Goal: Check status: Check status

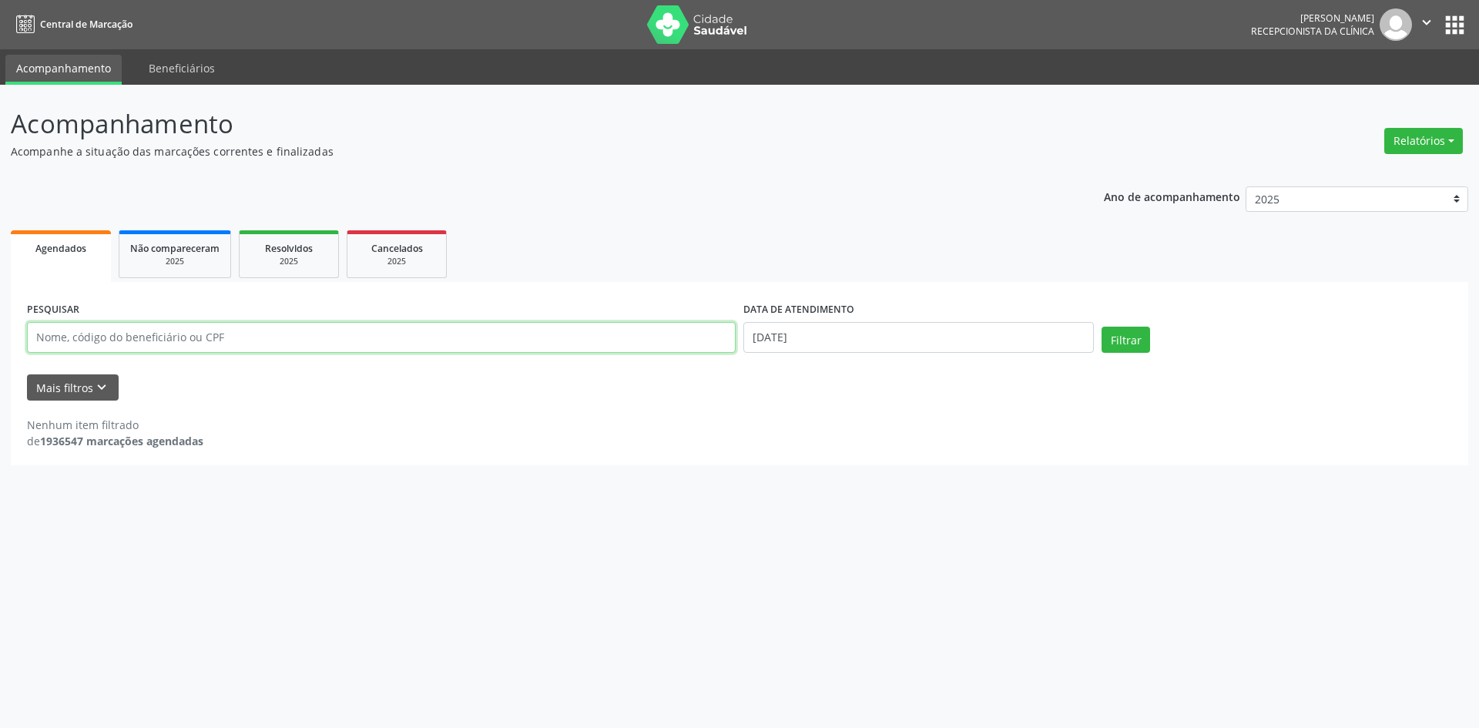
click at [490, 329] on input "text" at bounding box center [381, 337] width 709 height 31
paste input "[PERSON_NAME]"
type input "[PERSON_NAME]"
click at [1102, 327] on button "Filtrar" at bounding box center [1126, 340] width 49 height 26
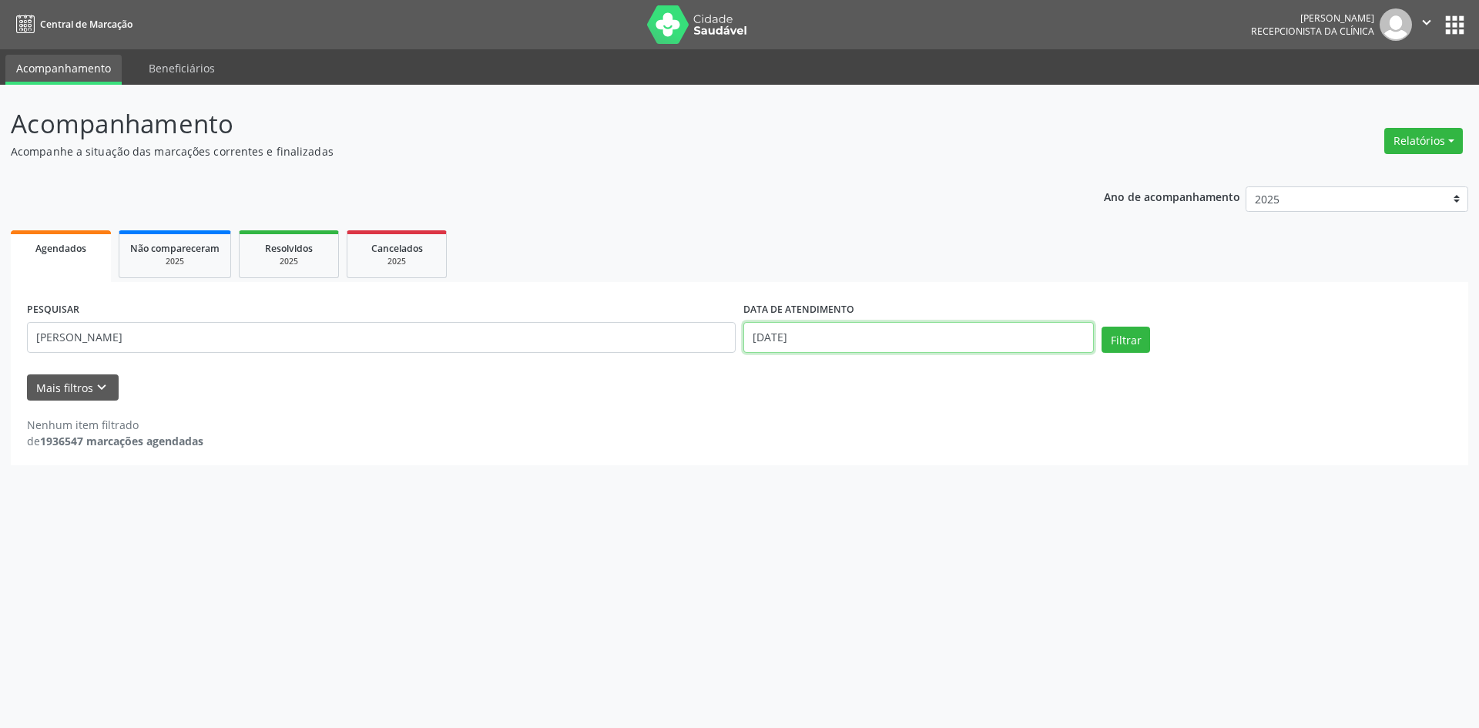
click at [814, 345] on input "[DATE]" at bounding box center [919, 337] width 351 height 31
click at [865, 450] on span "8" at bounding box center [856, 449] width 30 height 30
type input "08/10/2025"
click at [864, 451] on span "8" at bounding box center [856, 449] width 30 height 30
click at [1121, 335] on button "Filtrar" at bounding box center [1126, 340] width 49 height 26
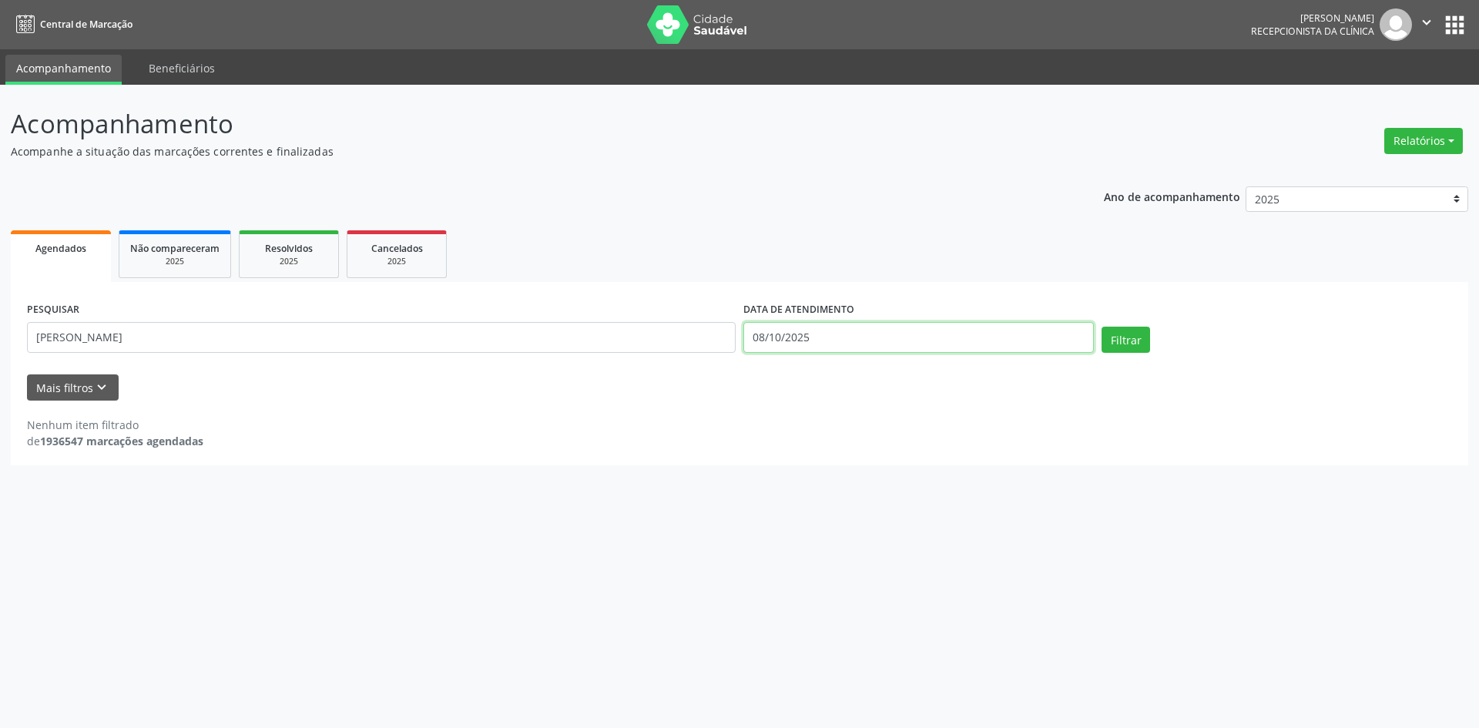
click at [835, 344] on input "08/10/2025" at bounding box center [919, 337] width 351 height 31
click at [850, 476] on span "15" at bounding box center [856, 480] width 30 height 30
type input "[DATE]"
click at [850, 476] on span "15" at bounding box center [856, 480] width 30 height 30
click at [1136, 349] on button "Filtrar" at bounding box center [1126, 340] width 49 height 26
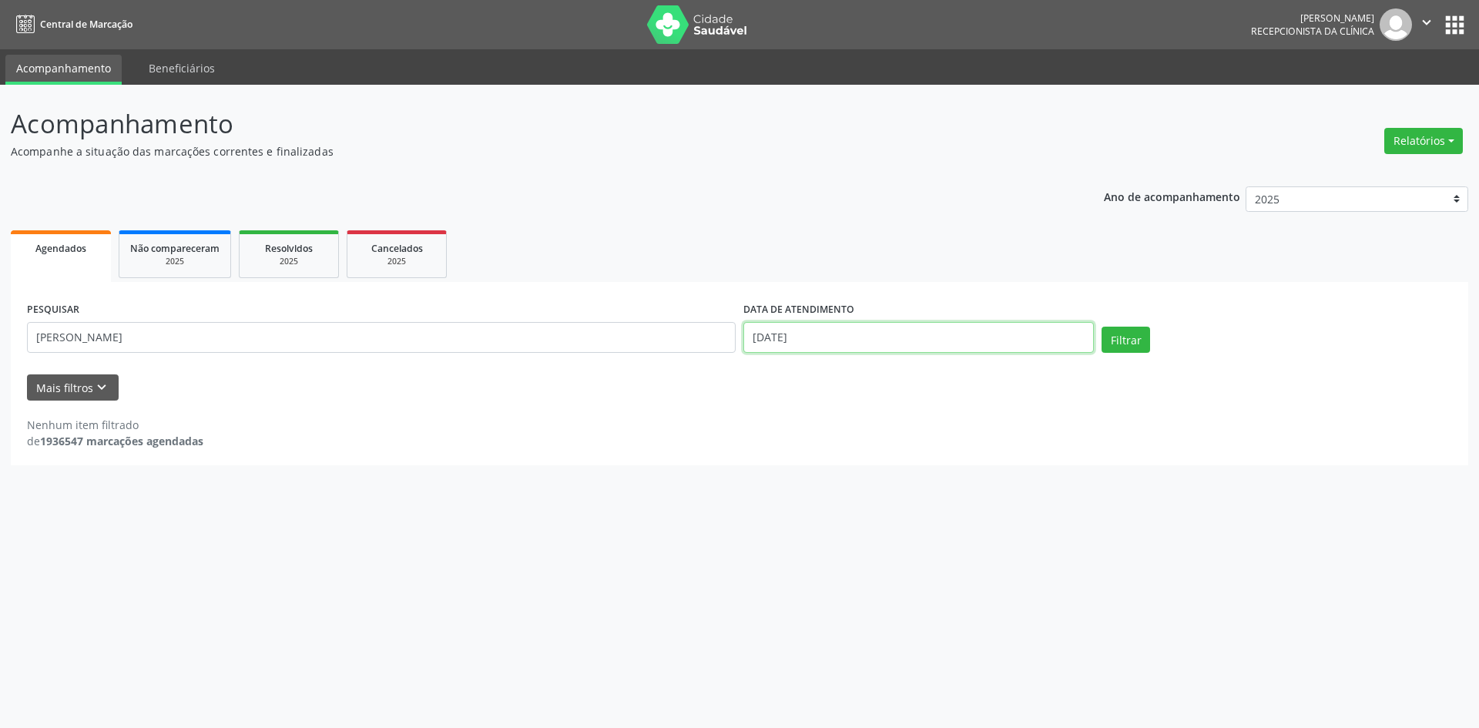
click at [909, 335] on input "[DATE]" at bounding box center [919, 337] width 351 height 31
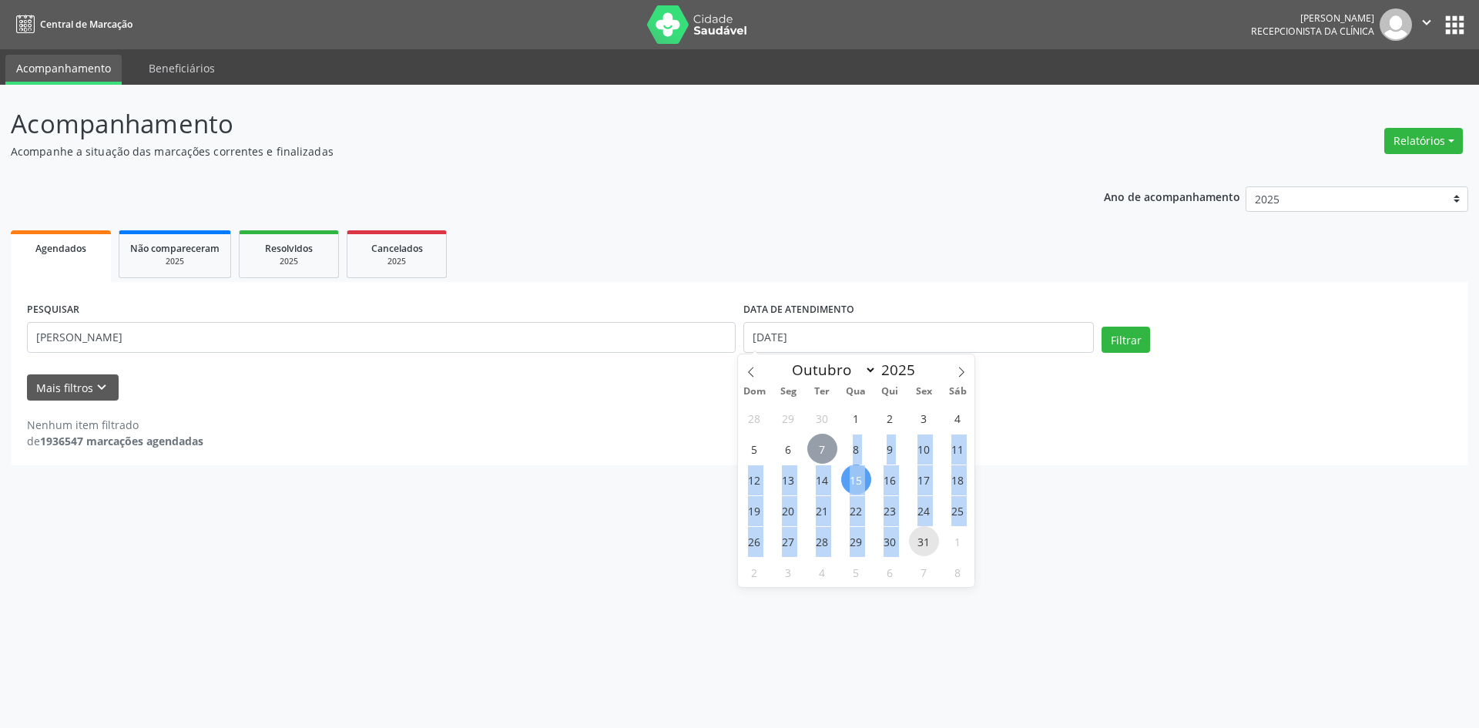
drag, startPoint x: 830, startPoint y: 442, endPoint x: 921, endPoint y: 540, distance: 133.6
click at [921, 540] on div "28 29 30 1 2 3 4 5 6 7 8 9 10 11 12 13 14 15 16 17 18 19 20 21 22 23 24 25 26 2…" at bounding box center [856, 494] width 237 height 185
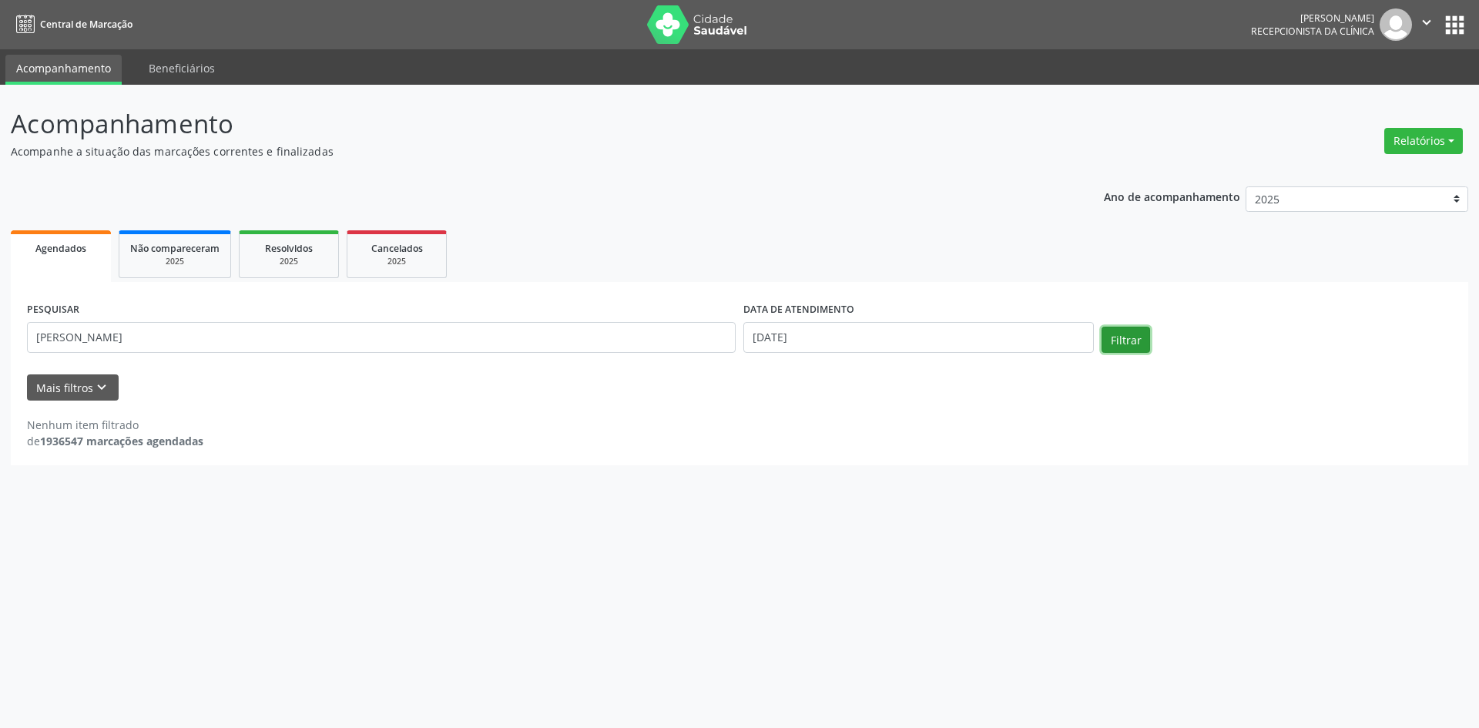
click at [1125, 334] on button "Filtrar" at bounding box center [1126, 340] width 49 height 26
click at [847, 329] on input "[DATE]" at bounding box center [919, 337] width 351 height 31
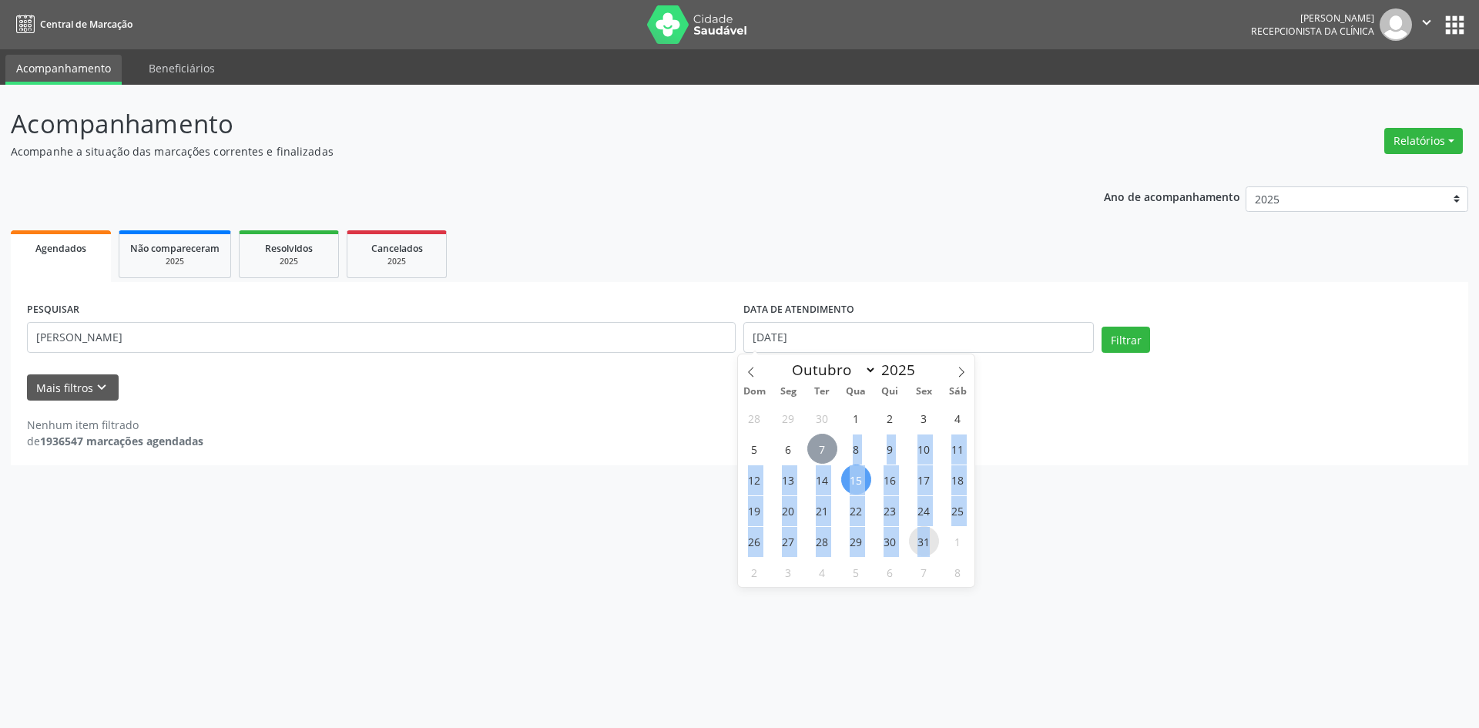
drag, startPoint x: 825, startPoint y: 448, endPoint x: 933, endPoint y: 540, distance: 142.1
click at [933, 540] on div "28 29 30 1 2 3 4 5 6 7 8 9 10 11 12 13 14 15 16 17 18 19 20 21 22 23 24 25 26 2…" at bounding box center [856, 494] width 237 height 185
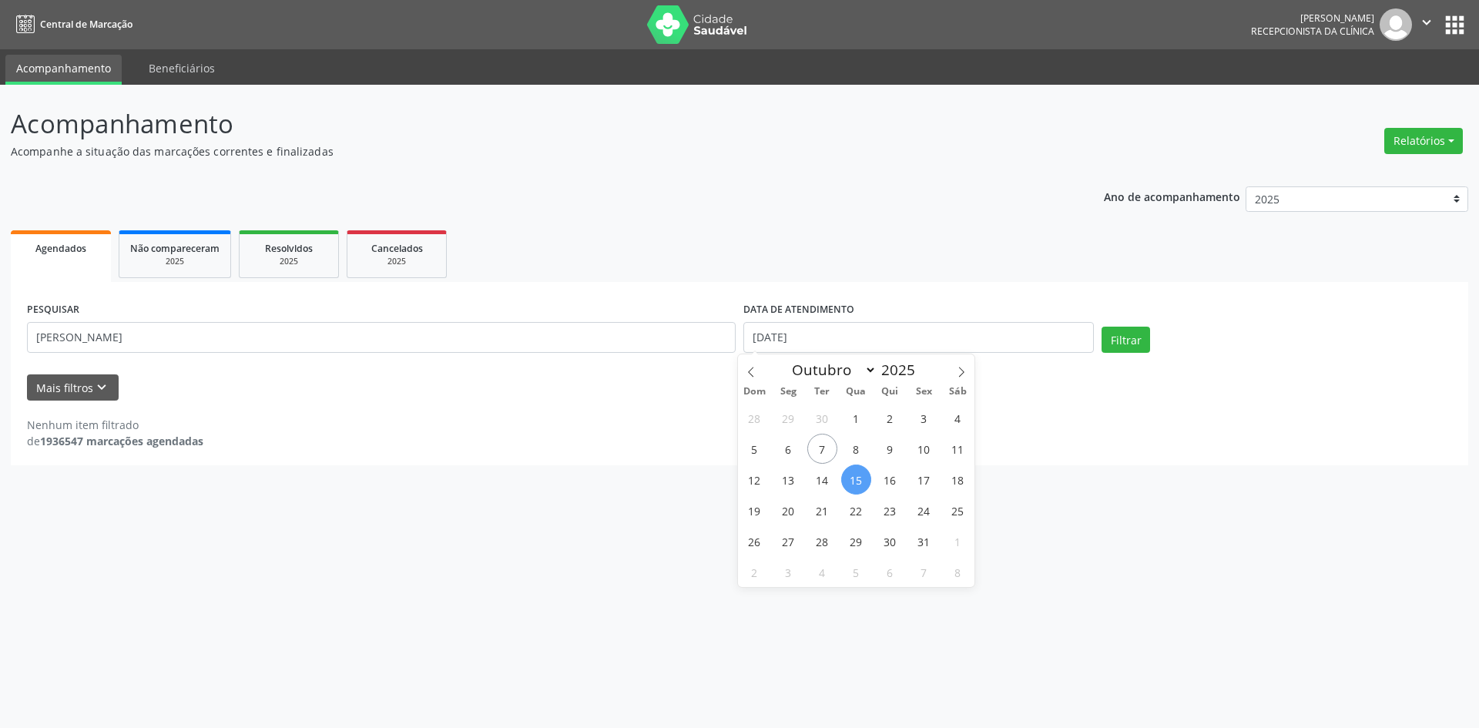
click at [1134, 483] on div "Acompanhamento Acompanhe a situação das marcações correntes e finalizadas Relat…" at bounding box center [739, 406] width 1479 height 643
select select "9"
click at [926, 335] on input "[DATE]" at bounding box center [919, 337] width 351 height 31
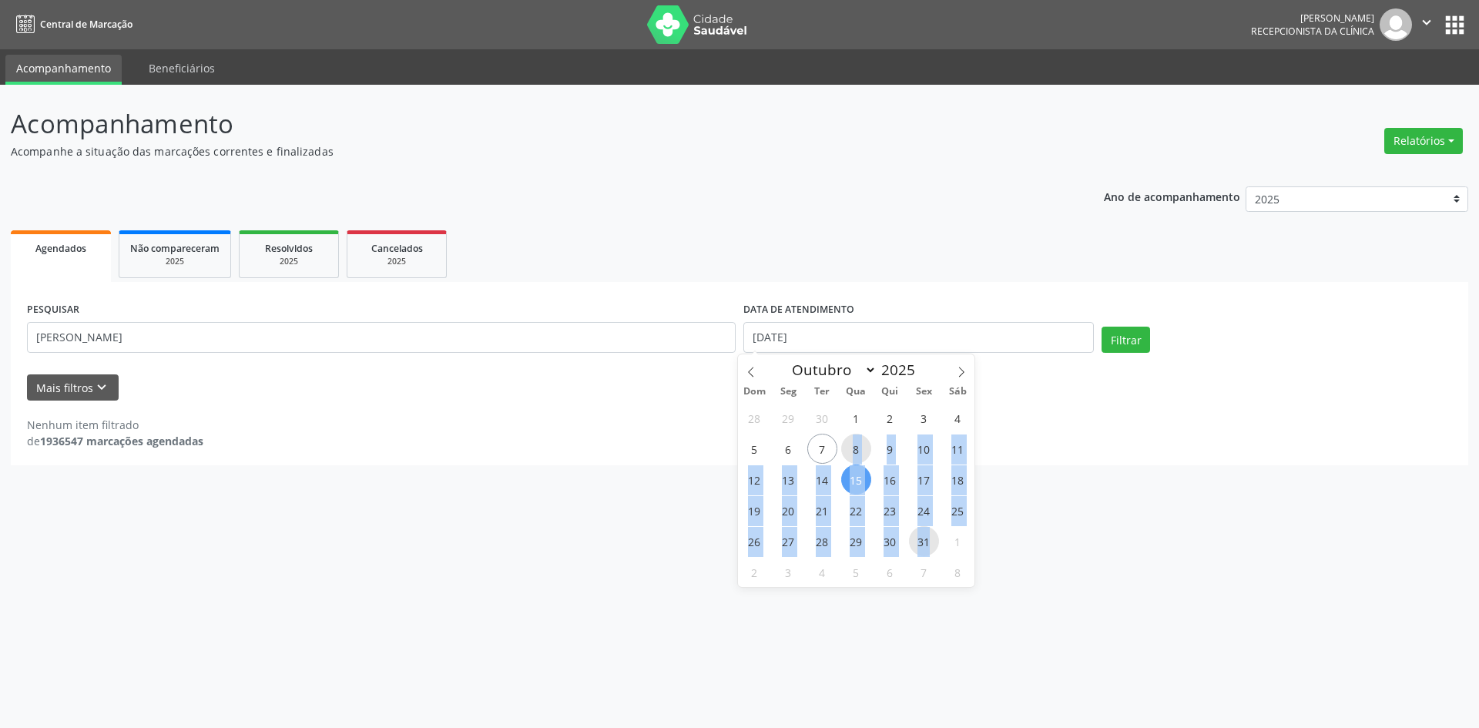
drag, startPoint x: 851, startPoint y: 445, endPoint x: 938, endPoint y: 538, distance: 127.6
click at [938, 538] on div "28 29 30 1 2 3 4 5 6 7 8 9 10 11 12 13 14 15 16 17 18 19 20 21 22 23 24 25 26 2…" at bounding box center [856, 494] width 237 height 185
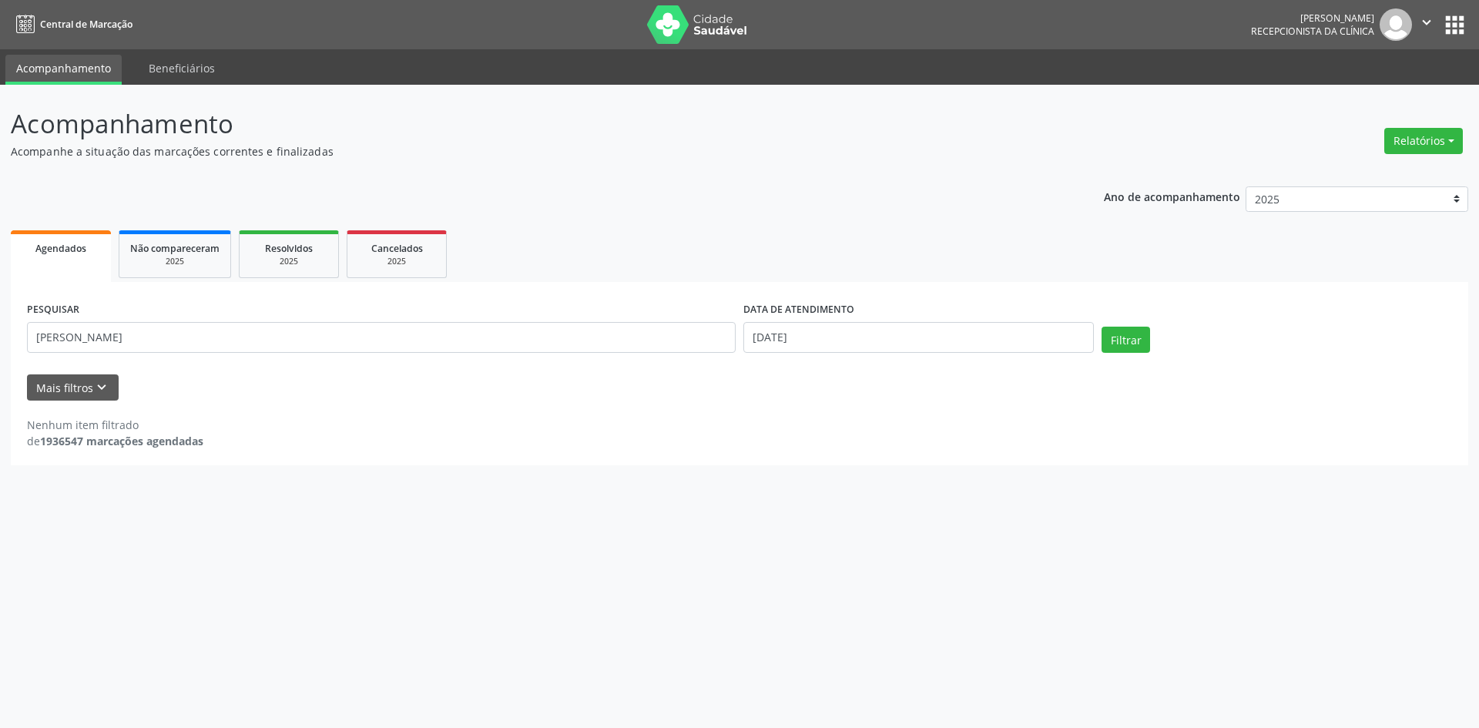
click at [1083, 526] on div "Acompanhamento Acompanhe a situação das marcações correntes e finalizadas Relat…" at bounding box center [739, 406] width 1479 height 643
drag, startPoint x: 253, startPoint y: 331, endPoint x: 0, endPoint y: 356, distance: 254.0
click at [0, 356] on div "Acompanhamento Acompanhe a situação das marcações correntes e finalizadas Relat…" at bounding box center [739, 406] width 1479 height 643
click at [848, 341] on input "[DATE]" at bounding box center [919, 337] width 351 height 31
click at [861, 508] on span "22" at bounding box center [856, 510] width 30 height 30
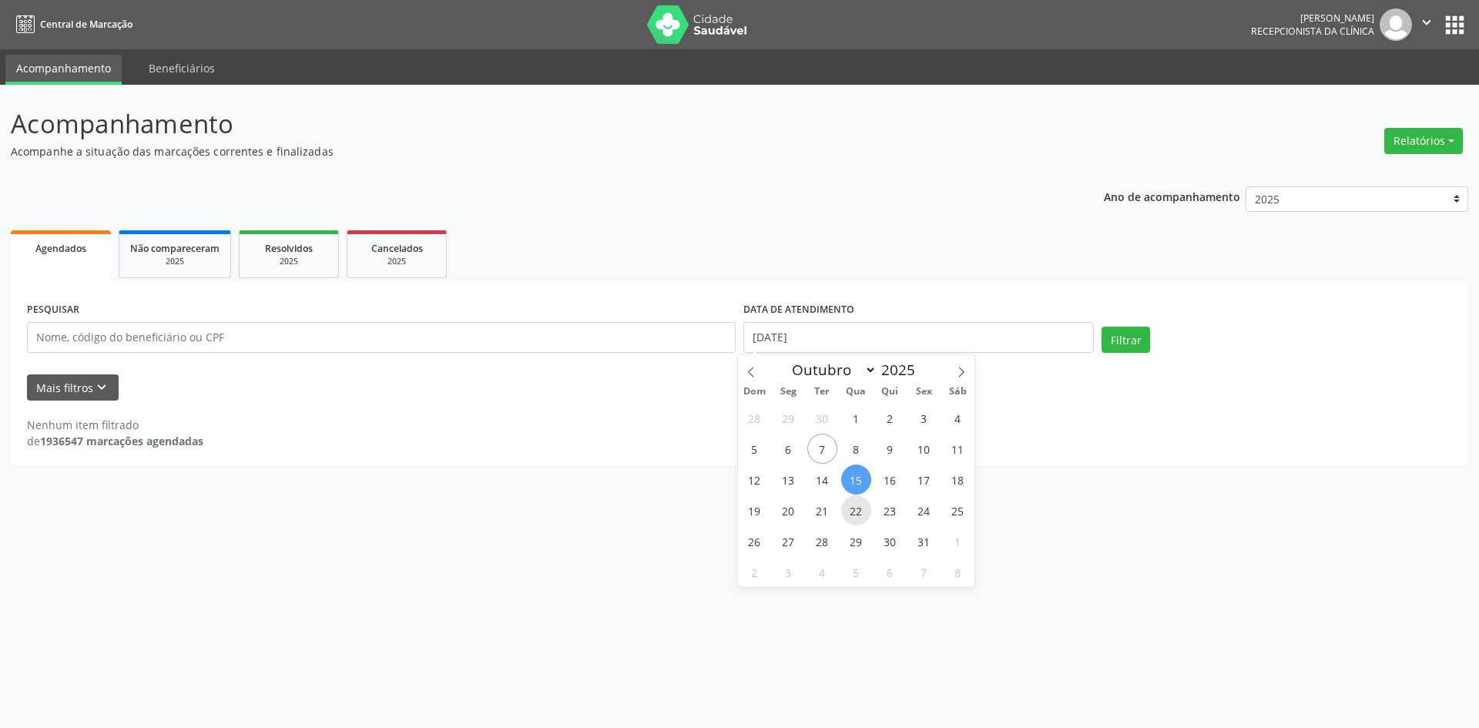
type input "[DATE]"
click at [861, 508] on span "22" at bounding box center [856, 510] width 30 height 30
click at [1116, 342] on button "Filtrar" at bounding box center [1126, 340] width 49 height 26
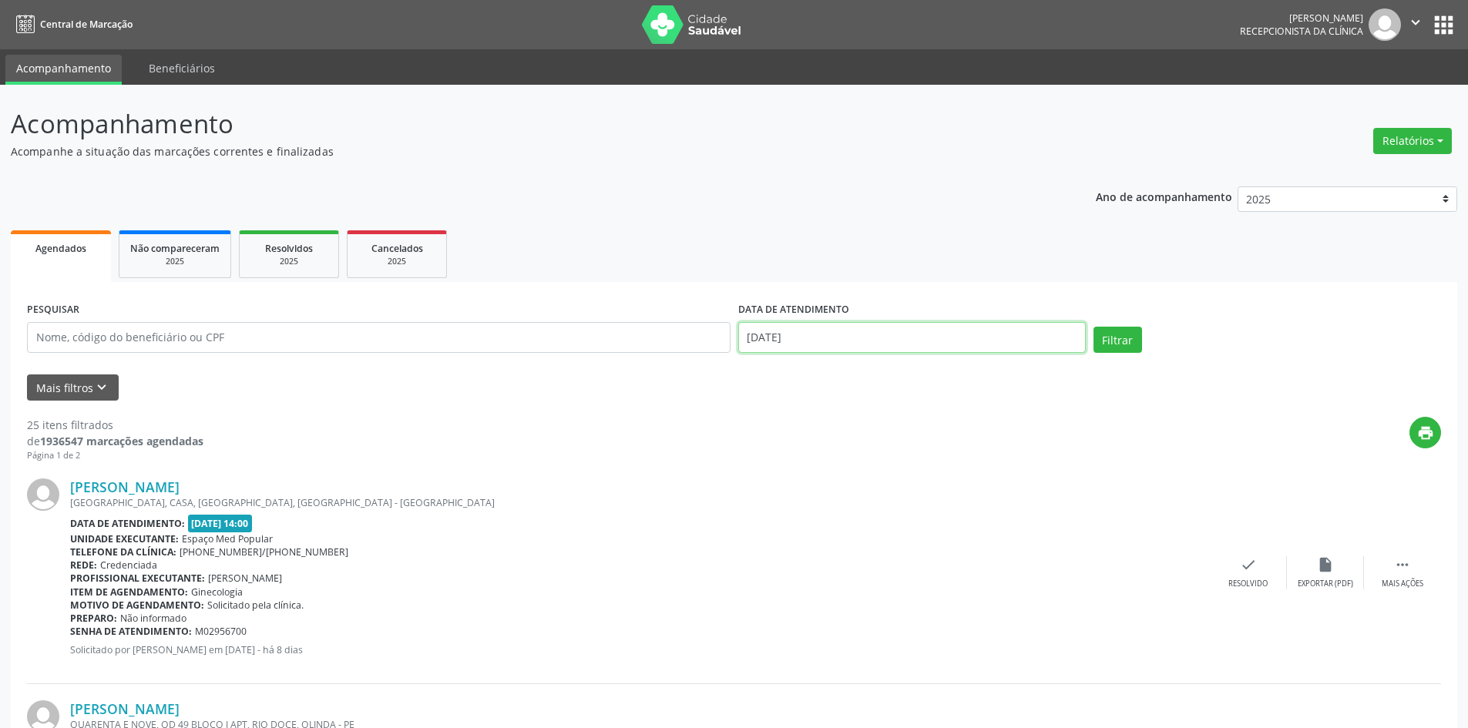
click at [792, 347] on input "[DATE]" at bounding box center [912, 337] width 348 height 31
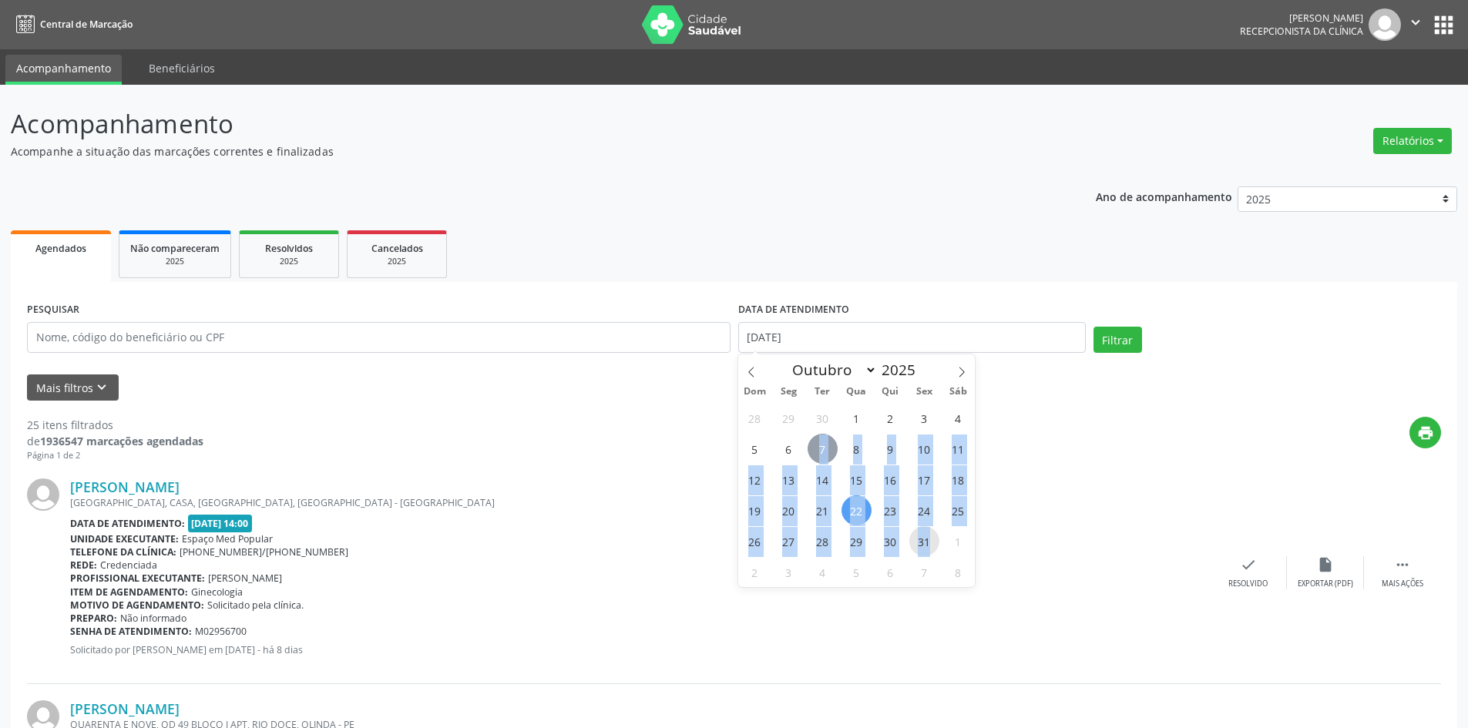
drag, startPoint x: 815, startPoint y: 458, endPoint x: 936, endPoint y: 538, distance: 145.1
click at [937, 542] on div "28 29 30 1 2 3 4 5 6 7 8 9 10 11 12 13 14 15 16 17 18 19 20 21 22 23 24 25 26 2…" at bounding box center [856, 494] width 237 height 185
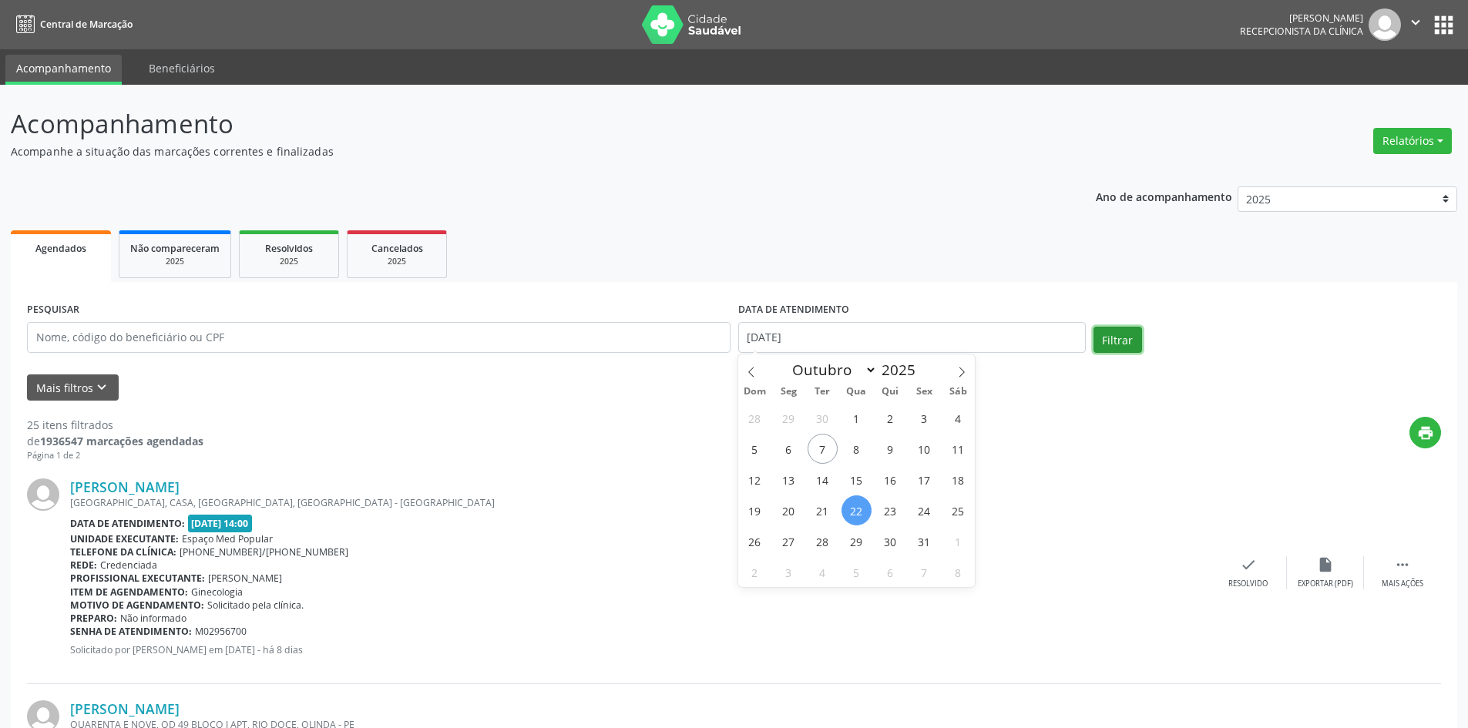
click at [1120, 350] on button "Filtrar" at bounding box center [1117, 340] width 49 height 26
click at [904, 335] on input "[DATE]" at bounding box center [912, 337] width 348 height 31
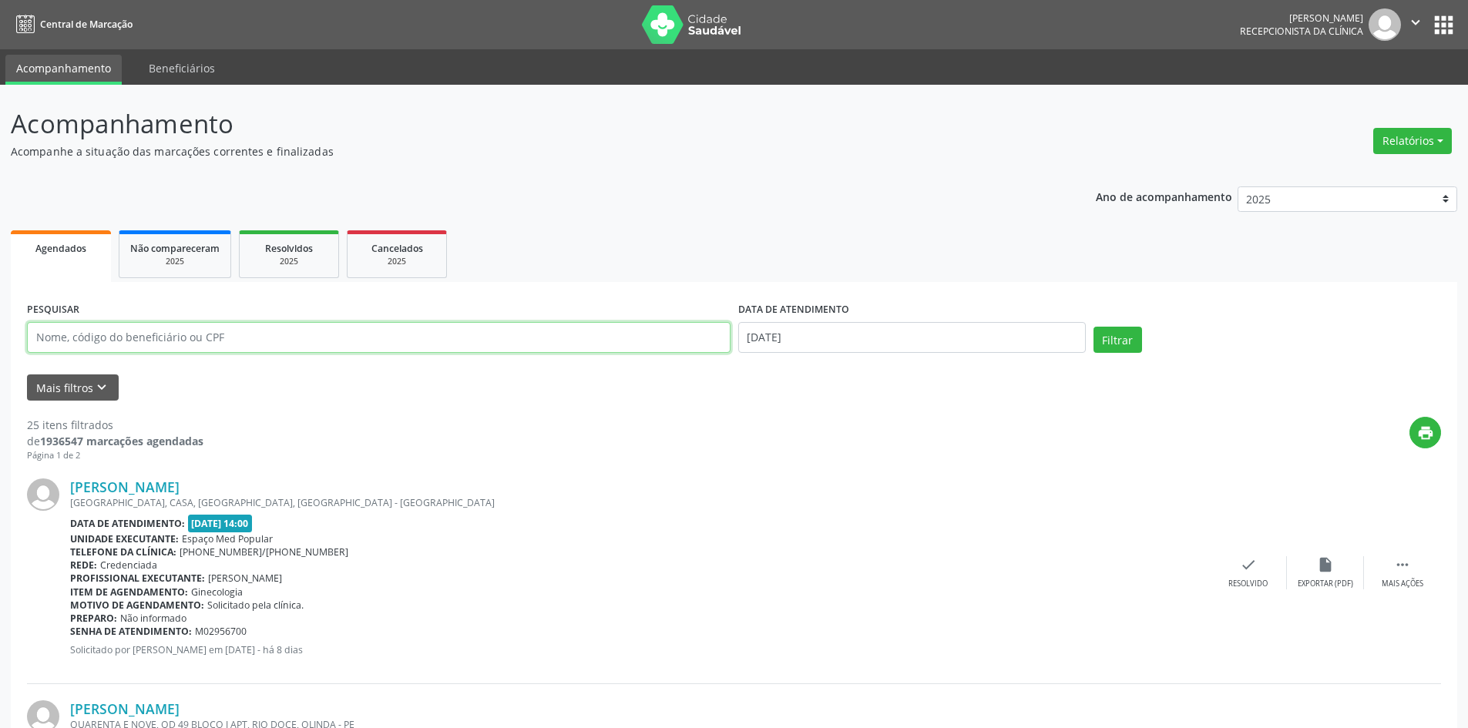
click at [224, 349] on input "text" at bounding box center [378, 337] width 703 height 31
paste input "[PERSON_NAME]"
type input "[PERSON_NAME]"
click at [265, 390] on div "Mais filtros keyboard_arrow_down" at bounding box center [734, 387] width 1422 height 27
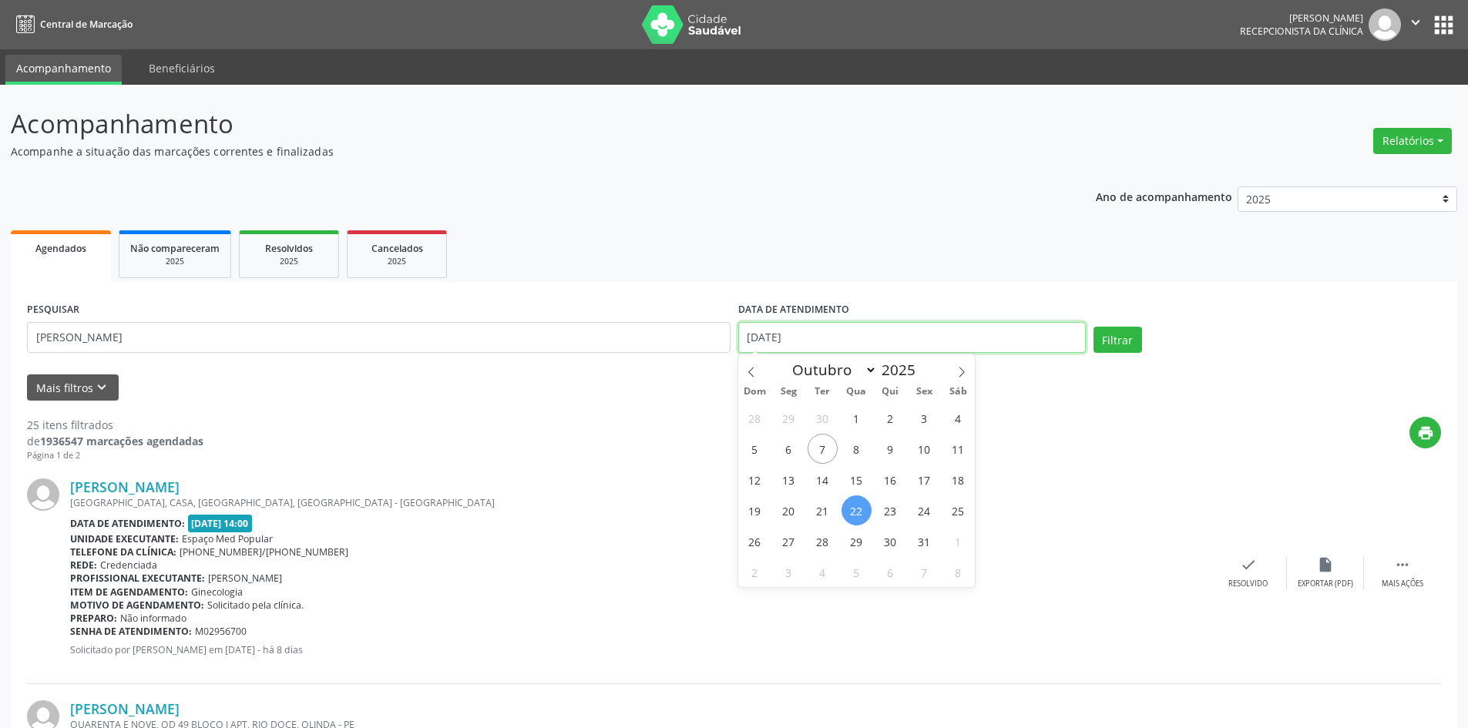
click at [854, 345] on input "[DATE]" at bounding box center [912, 337] width 348 height 31
click at [827, 450] on span "7" at bounding box center [822, 449] width 30 height 30
type input "[DATE]"
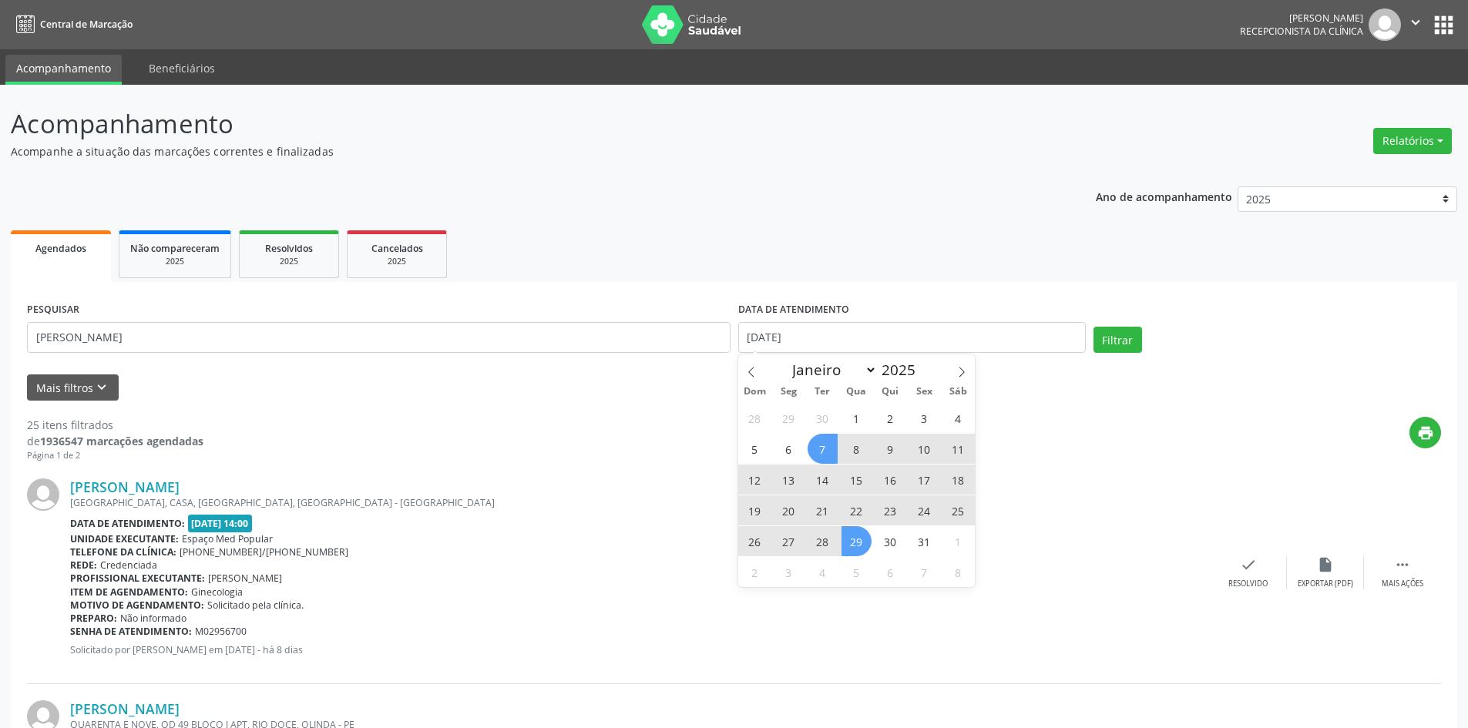
click at [857, 534] on span "29" at bounding box center [856, 541] width 30 height 30
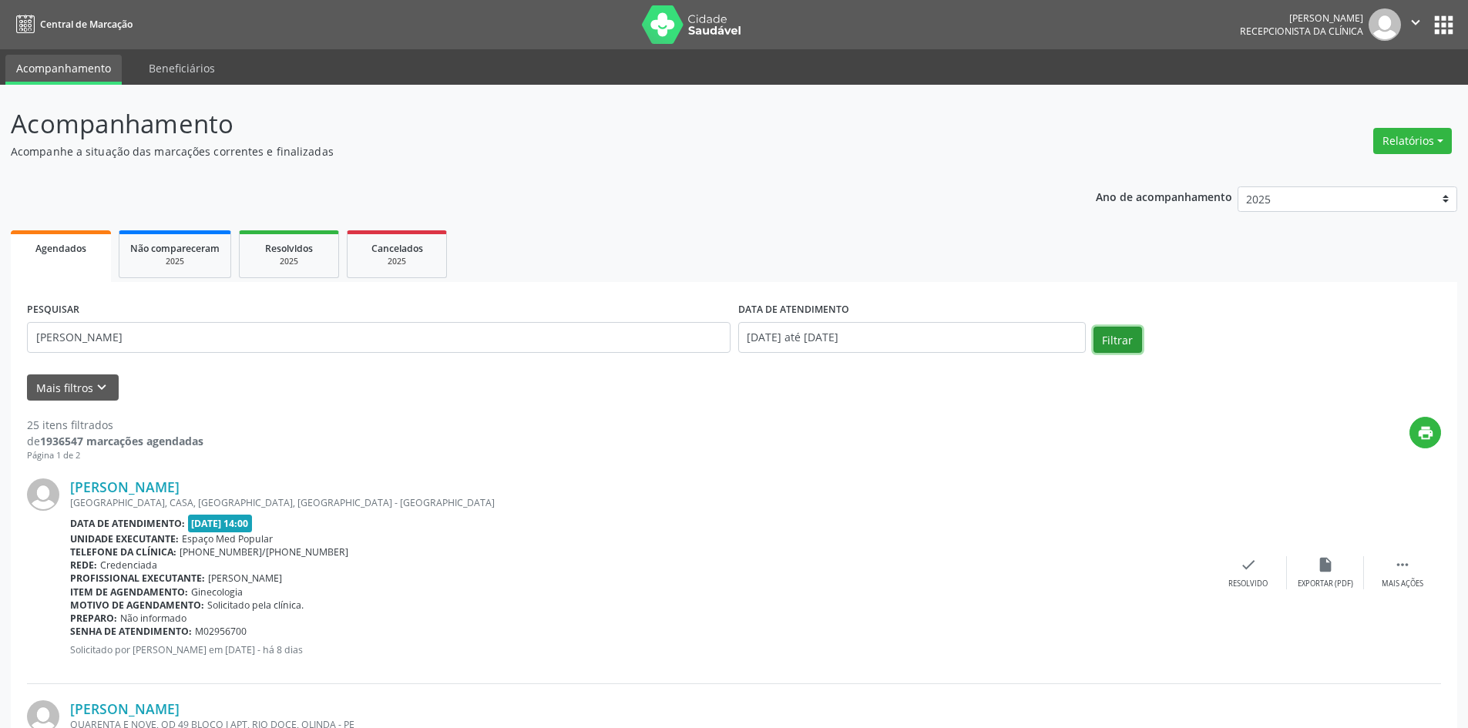
click at [1126, 335] on button "Filtrar" at bounding box center [1117, 340] width 49 height 26
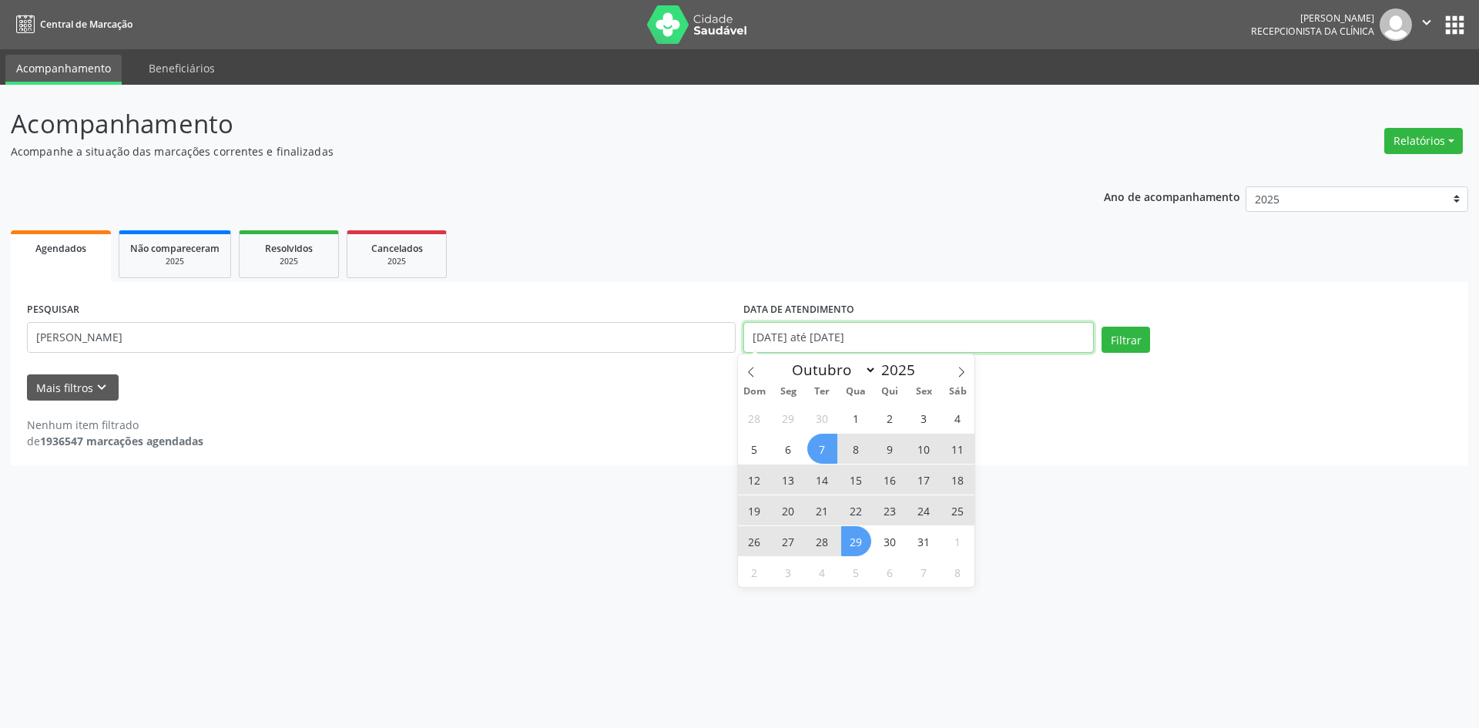
click at [946, 327] on input "[DATE] até [DATE]" at bounding box center [919, 337] width 351 height 31
click at [958, 368] on icon at bounding box center [961, 372] width 11 height 11
select select "10"
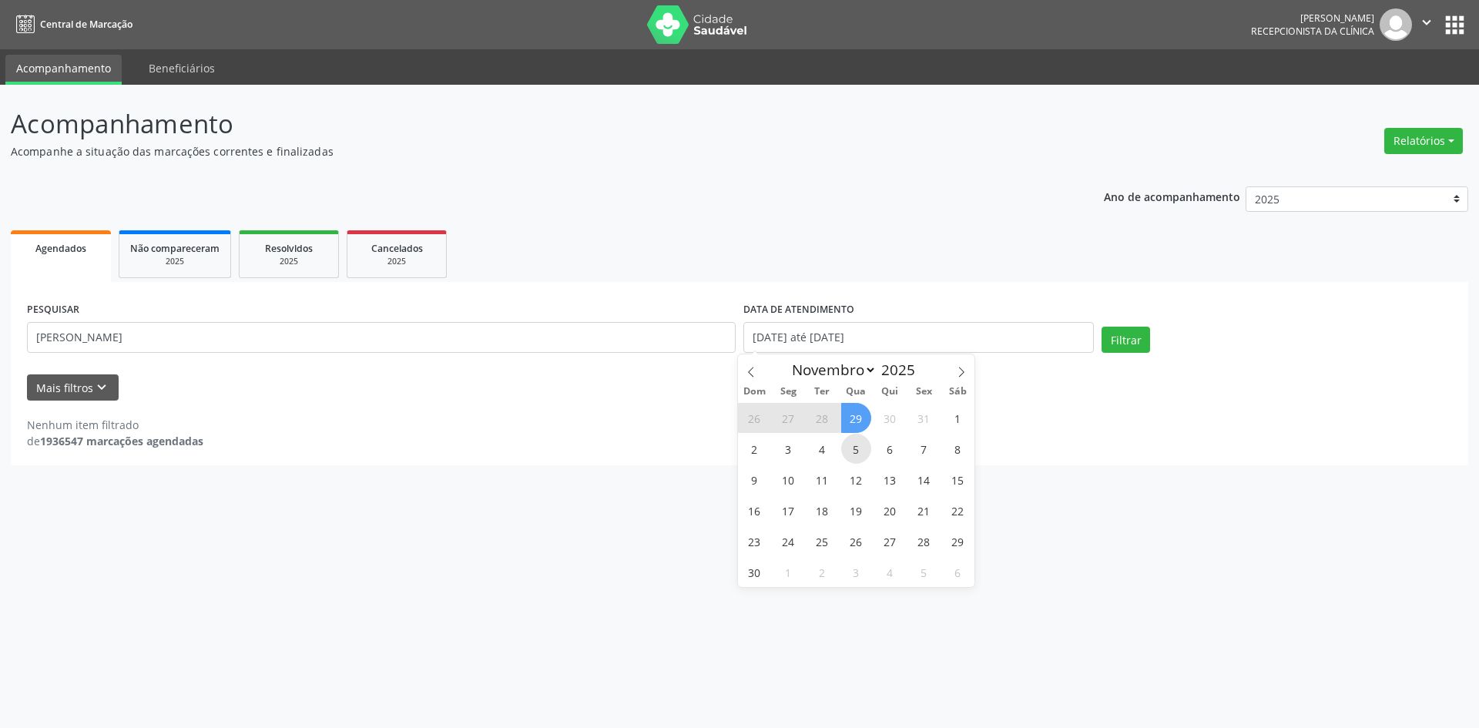
click at [854, 448] on span "5" at bounding box center [856, 449] width 30 height 30
type input "[DATE]"
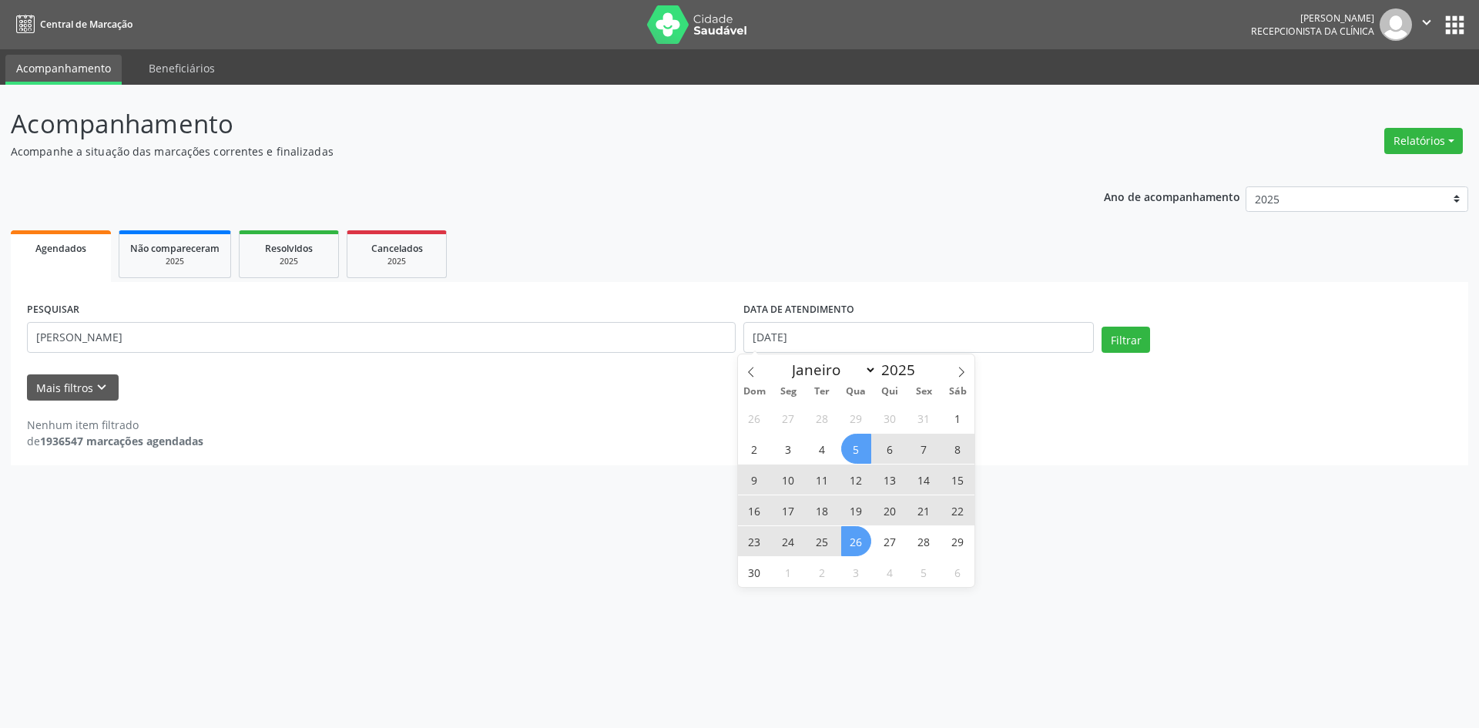
click at [856, 537] on span "26" at bounding box center [856, 541] width 30 height 30
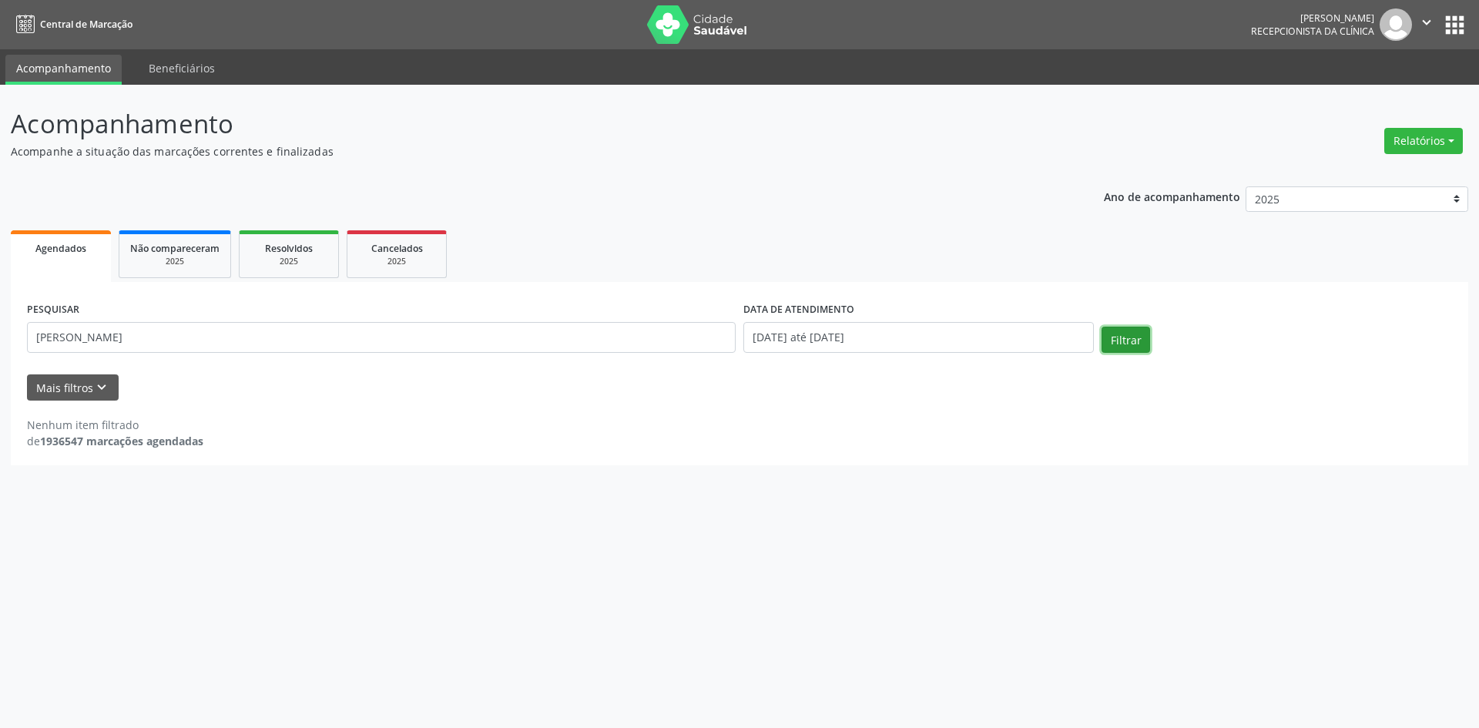
click at [1130, 341] on button "Filtrar" at bounding box center [1126, 340] width 49 height 26
click at [888, 343] on input "[DATE] até [DATE]" at bounding box center [919, 337] width 351 height 31
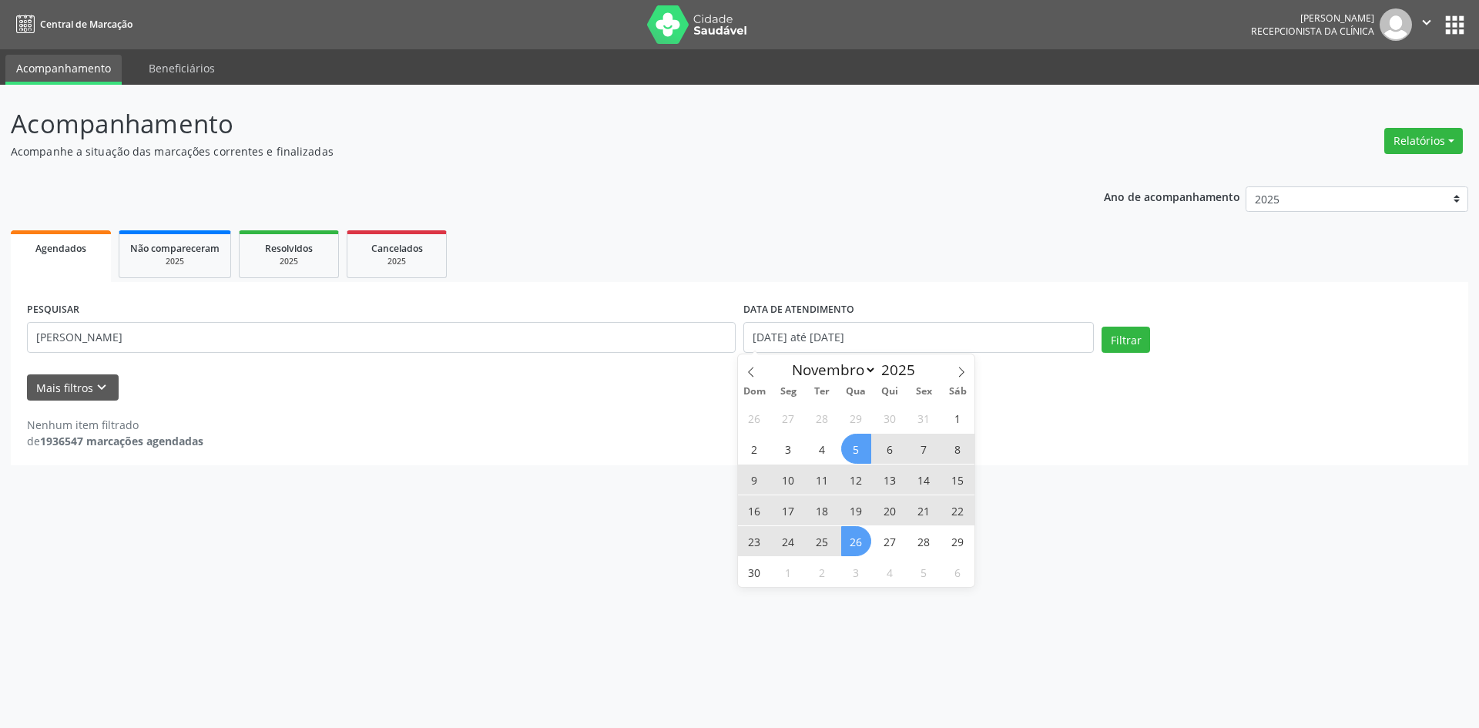
click at [737, 367] on form "PESQUISAR [PERSON_NAME] DATA DE ATENDIMENTO [DATE] até [DATE] Filtrar UNIDADE E…" at bounding box center [739, 349] width 1425 height 102
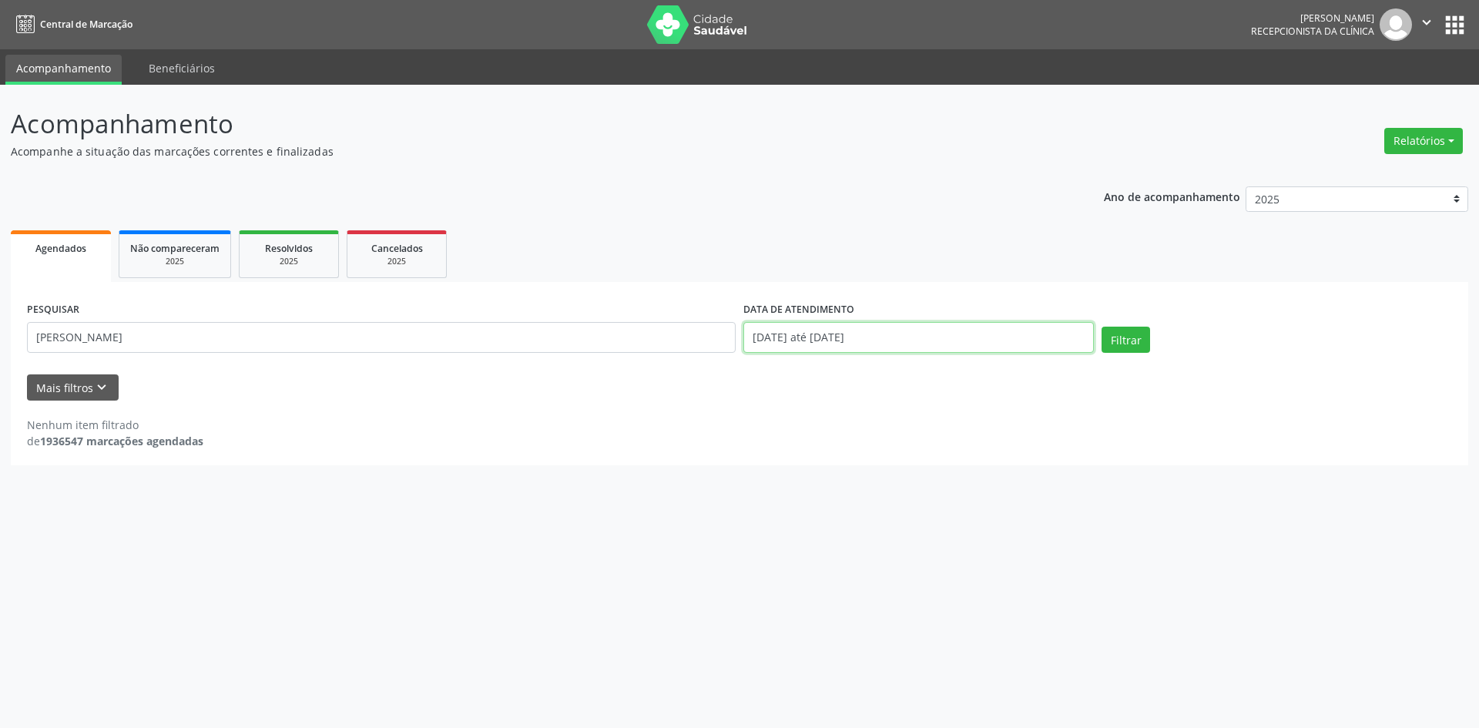
click at [886, 335] on input "[DATE] até [DATE]" at bounding box center [919, 337] width 351 height 31
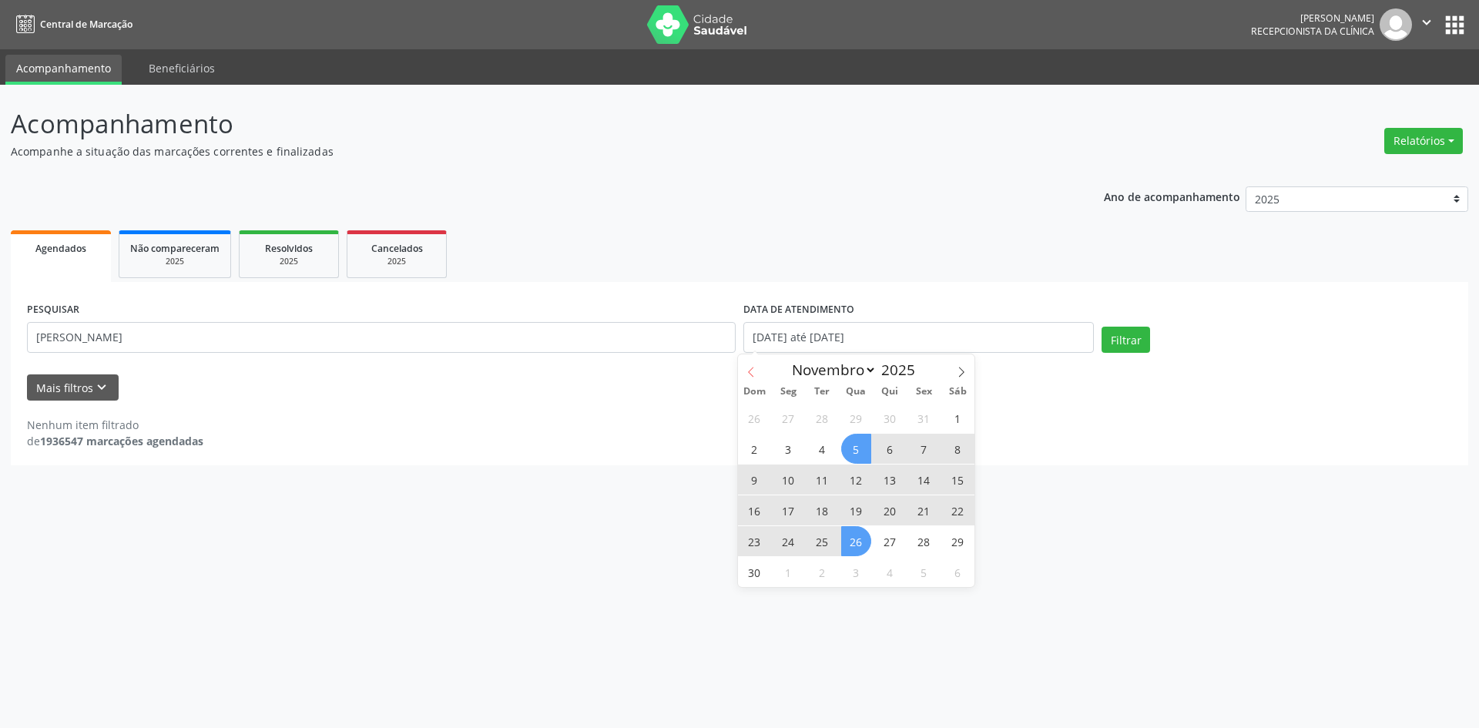
click at [747, 368] on icon at bounding box center [751, 372] width 11 height 11
select select "9"
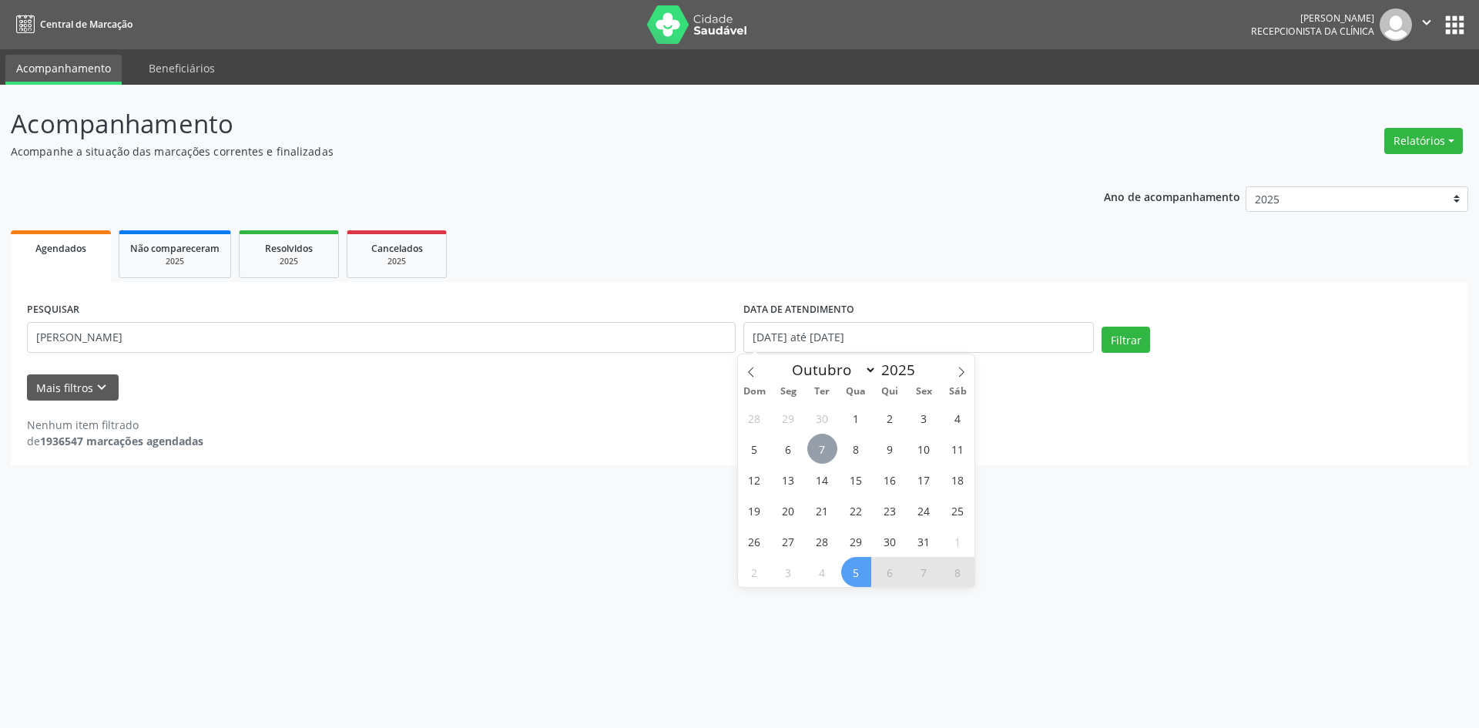
click at [814, 450] on span "7" at bounding box center [822, 449] width 30 height 30
type input "[DATE]"
click at [852, 449] on span "8" at bounding box center [856, 449] width 30 height 30
click at [852, 449] on div "Nenhum item filtrado de 1936547 marcações agendadas" at bounding box center [739, 433] width 1425 height 32
click at [902, 340] on input "[DATE] até [DATE]" at bounding box center [919, 337] width 351 height 31
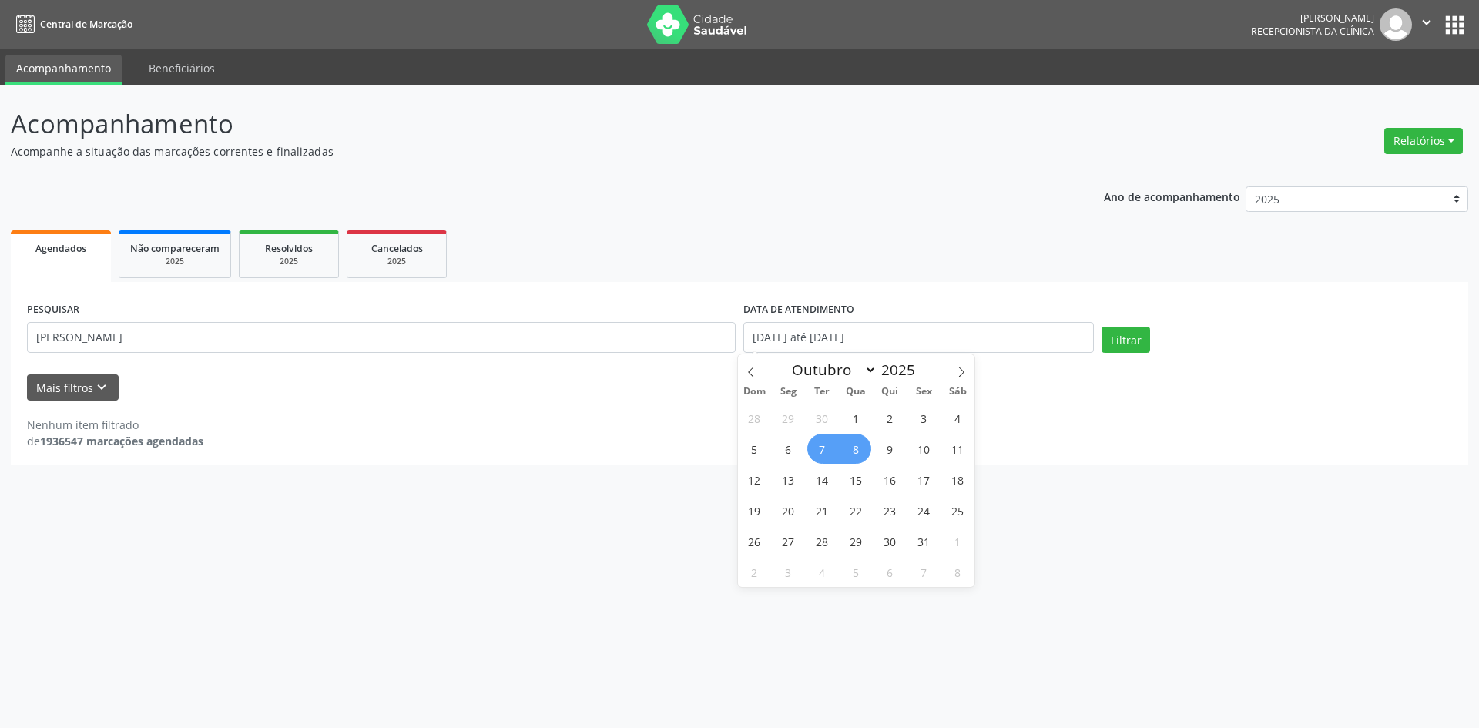
click at [861, 448] on span "8" at bounding box center [856, 449] width 30 height 30
type input "08/10/2025"
click at [861, 447] on span "8" at bounding box center [856, 449] width 30 height 30
click at [1125, 334] on button "Filtrar" at bounding box center [1126, 340] width 49 height 26
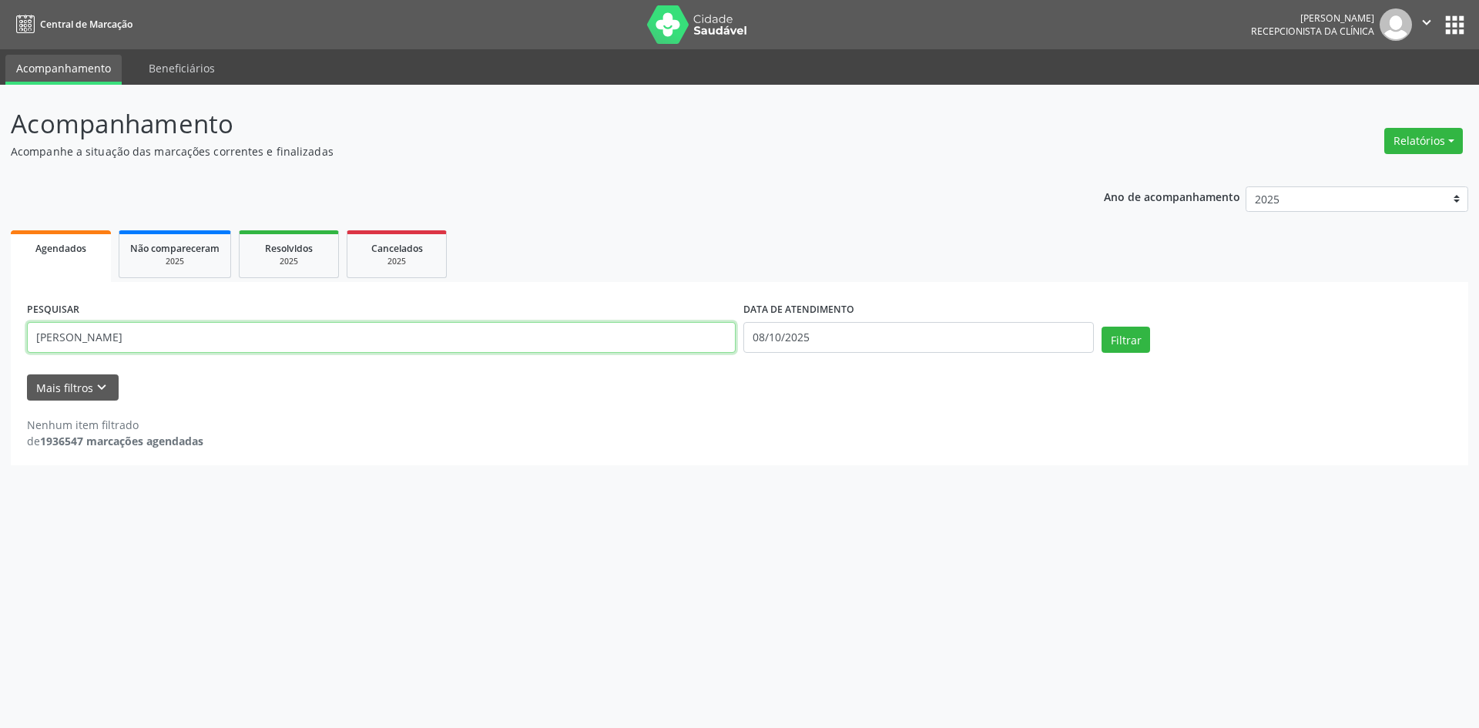
drag, startPoint x: 210, startPoint y: 337, endPoint x: 0, endPoint y: 327, distance: 210.6
click at [0, 327] on div "Acompanhamento Acompanhe a situação das marcações correntes e finalizadas Relat…" at bounding box center [739, 406] width 1479 height 643
click at [1132, 347] on button "Filtrar" at bounding box center [1126, 340] width 49 height 26
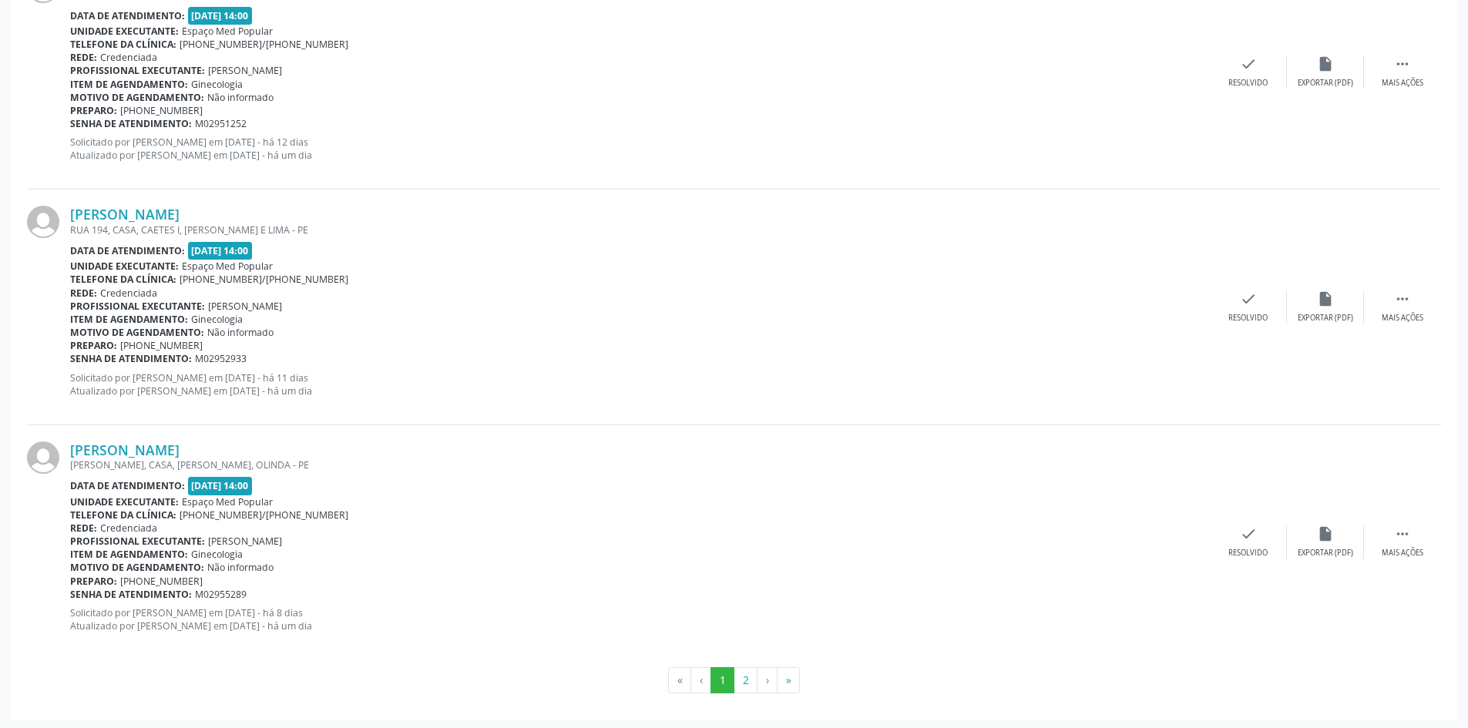
scroll to position [3335, 0]
click at [737, 677] on button "2" at bounding box center [746, 677] width 24 height 26
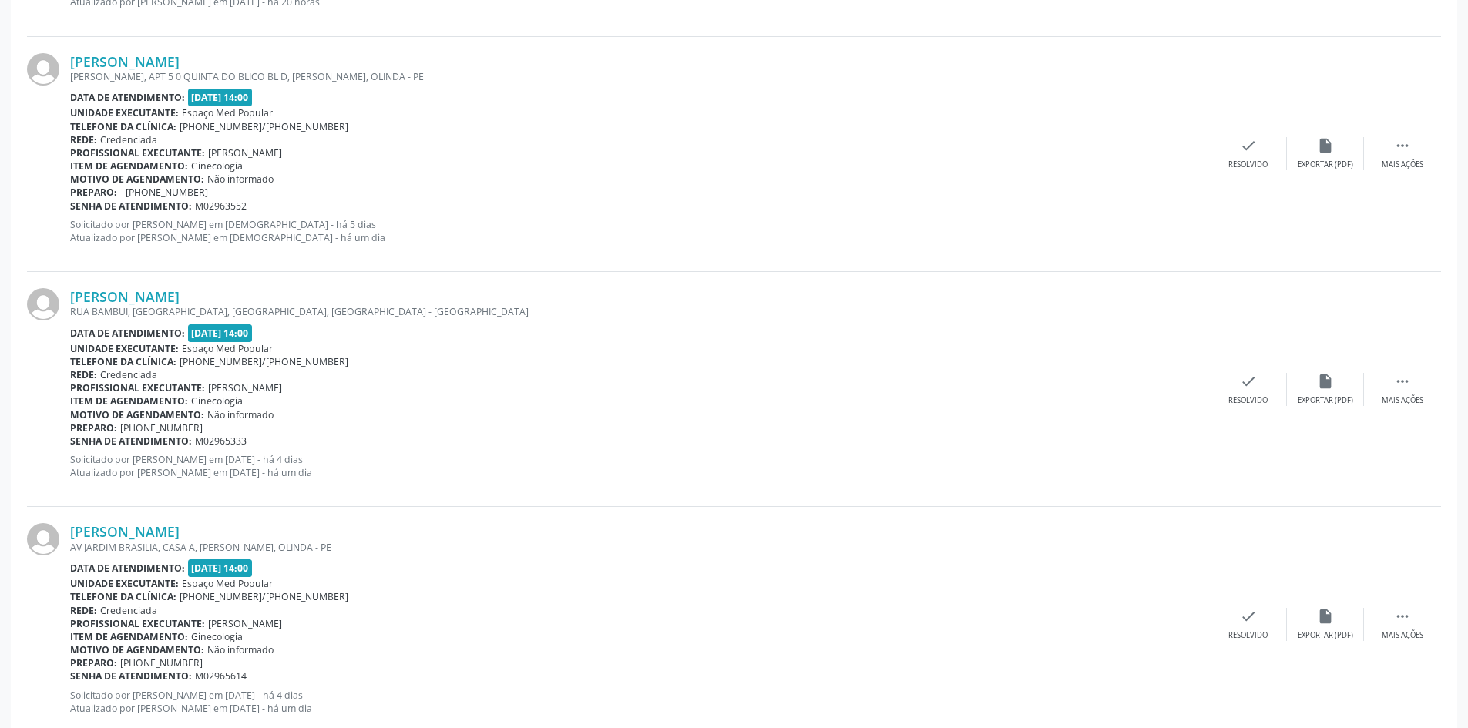
scroll to position [1849, 0]
